Goal: Task Accomplishment & Management: Manage account settings

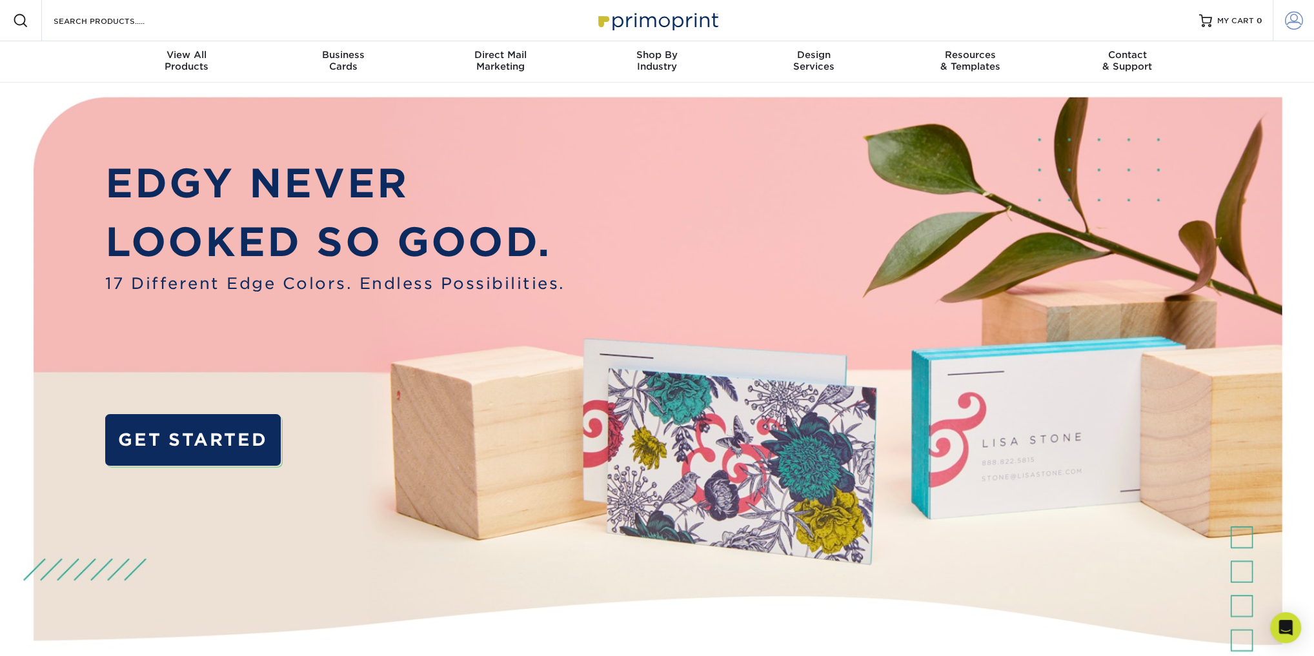
click at [1288, 27] on span at bounding box center [1294, 21] width 18 height 18
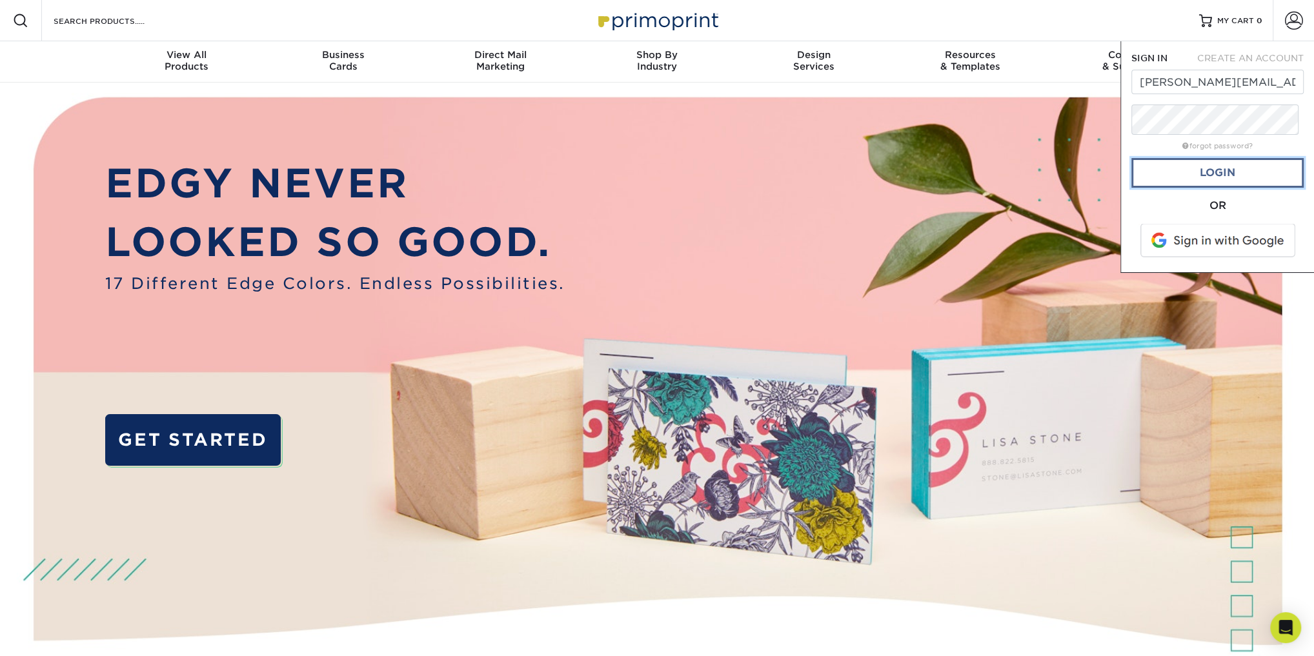
click at [1211, 188] on link "Login" at bounding box center [1218, 173] width 172 height 30
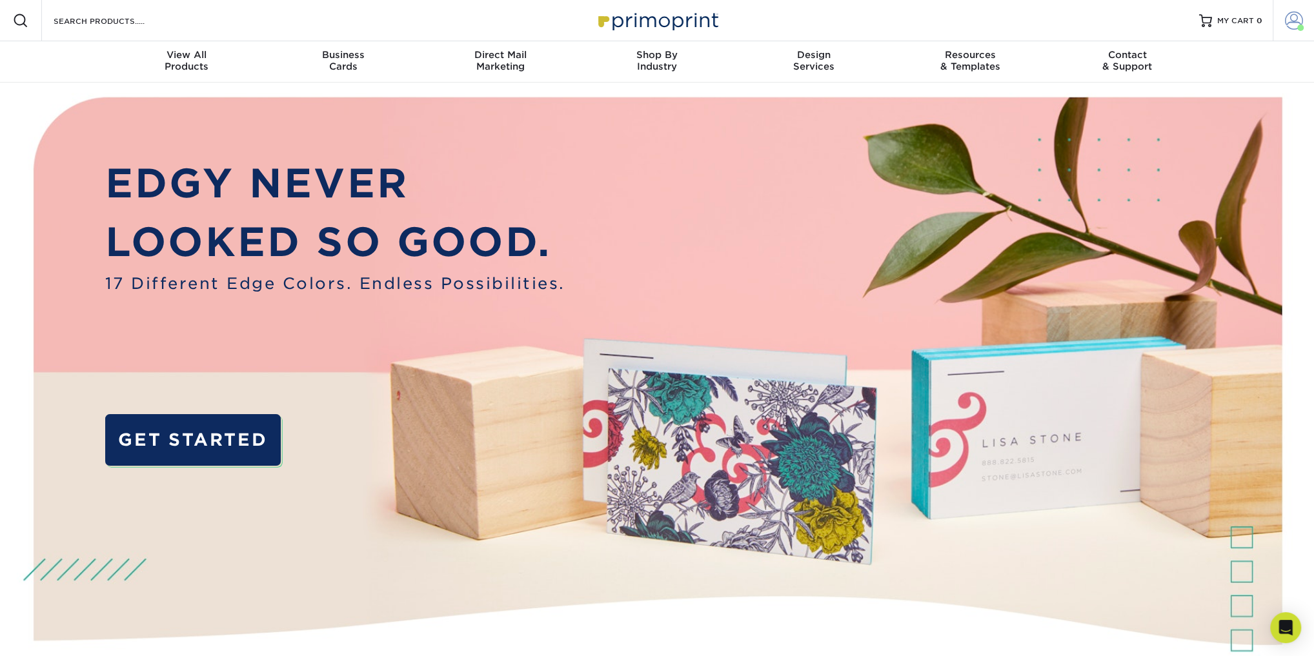
click at [1290, 28] on span at bounding box center [1294, 21] width 18 height 18
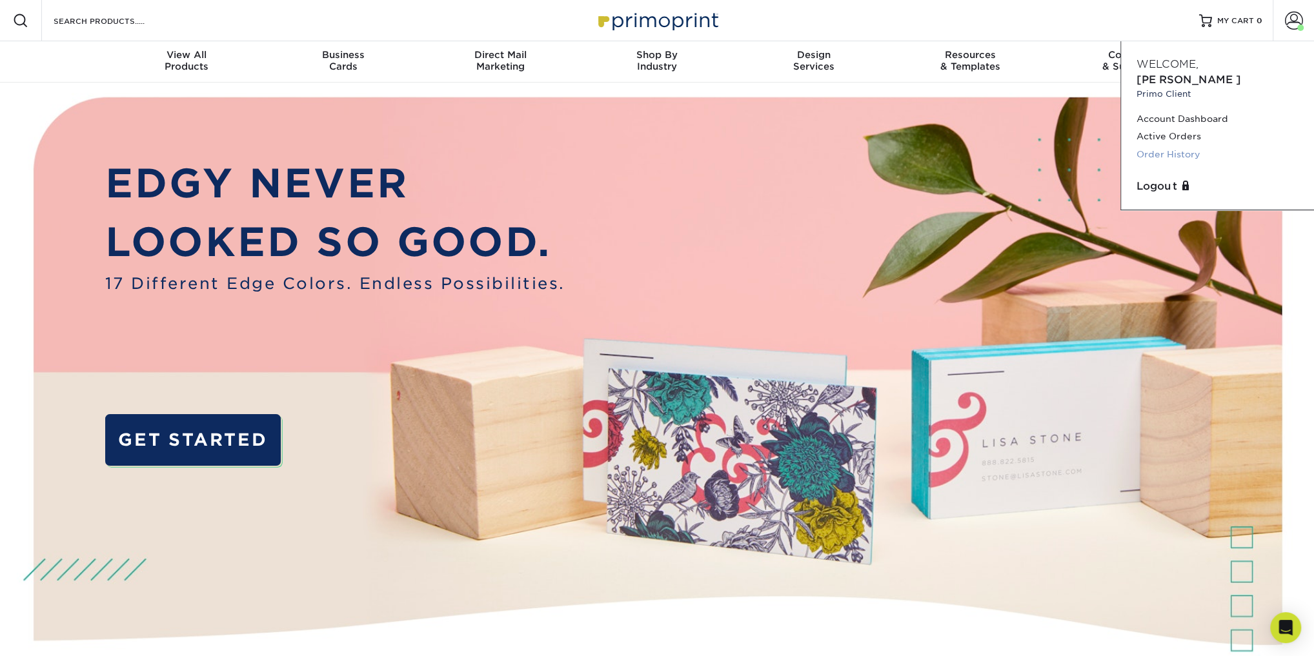
click at [1201, 163] on link "Order History" at bounding box center [1218, 154] width 162 height 17
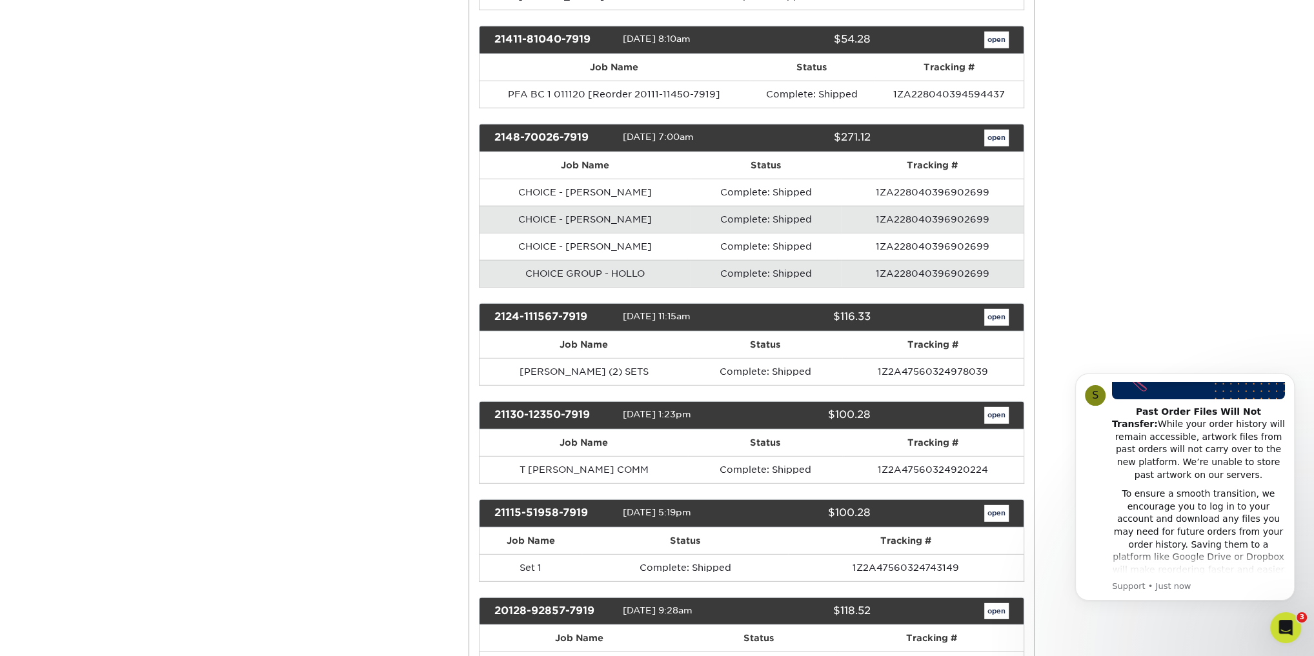
scroll to position [3563, 0]
